Goal: Information Seeking & Learning: Learn about a topic

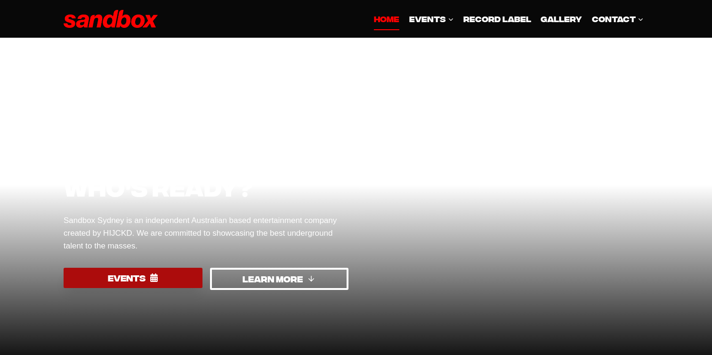
click at [159, 274] on link "EVENTS" at bounding box center [133, 278] width 139 height 20
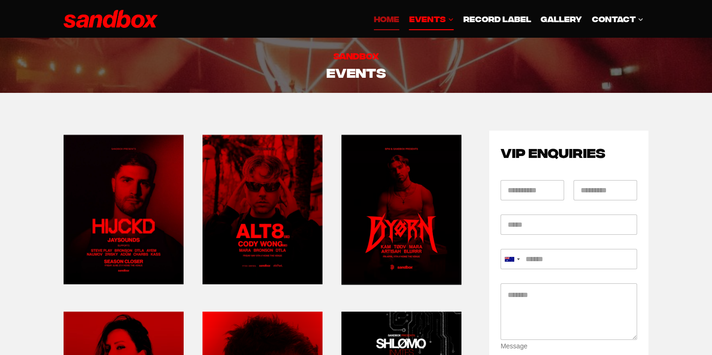
click at [380, 30] on link "HOME" at bounding box center [386, 19] width 35 height 23
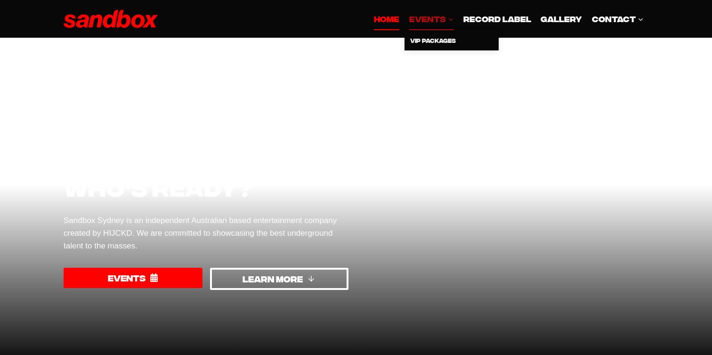
click at [435, 18] on span "EVENTS Expand" at bounding box center [431, 18] width 45 height 13
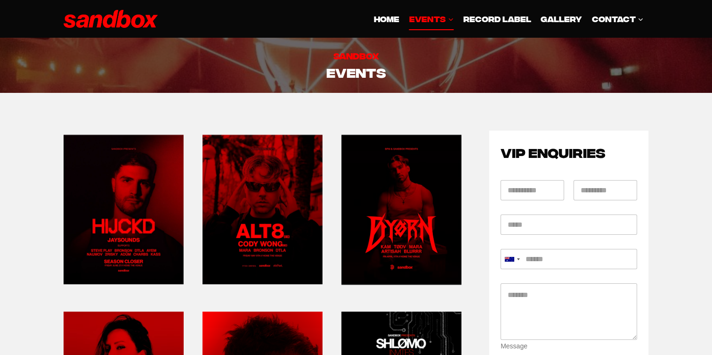
click at [116, 226] on link at bounding box center [124, 209] width 120 height 158
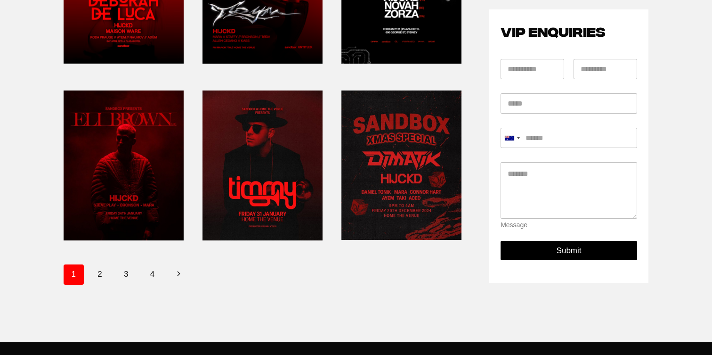
scroll to position [403, 0]
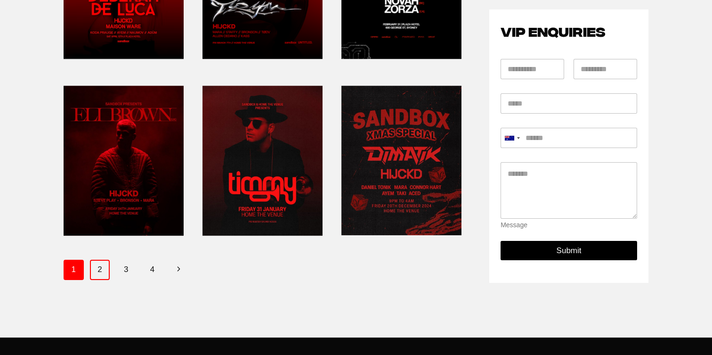
click at [97, 268] on link "2" at bounding box center [100, 270] width 20 height 20
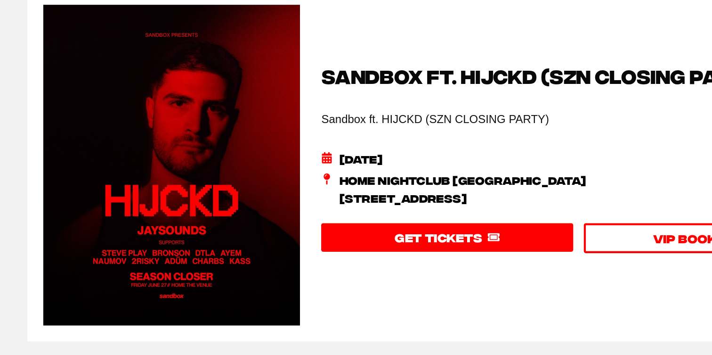
click at [279, 294] on div "Sandbox ft. HIJCKD (SZN CLOSING PARTY) Sandbox ft. HIJCKD (SZN CLOSING PARTY) […" at bounding box center [454, 200] width 365 height 227
click at [322, 187] on div "Sandbox ft. HIJCKD (SZN CLOSING PARTY) Sandbox ft. HIJCKD (SZN CLOSING PARTY) […" at bounding box center [454, 200] width 365 height 147
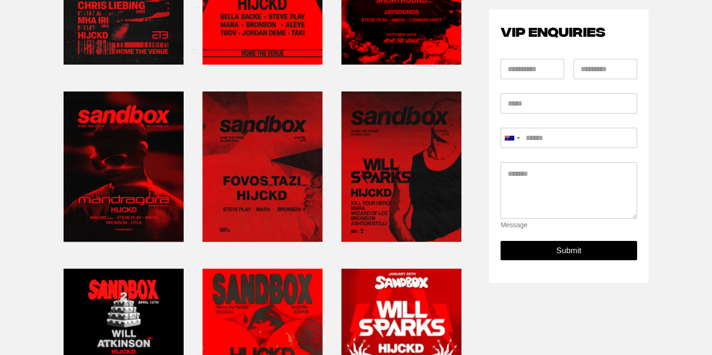
scroll to position [231, 0]
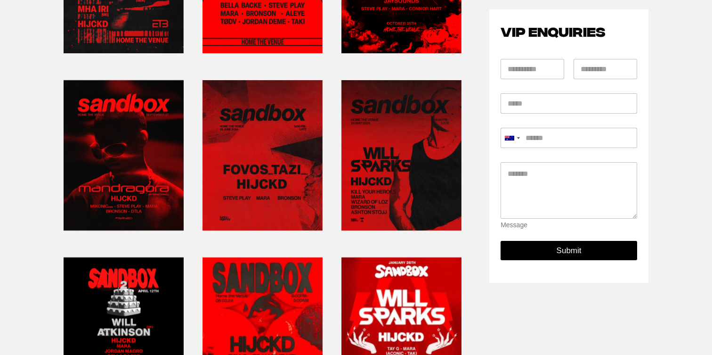
click at [398, 154] on link at bounding box center [401, 155] width 120 height 158
